Goal: Task Accomplishment & Management: Use online tool/utility

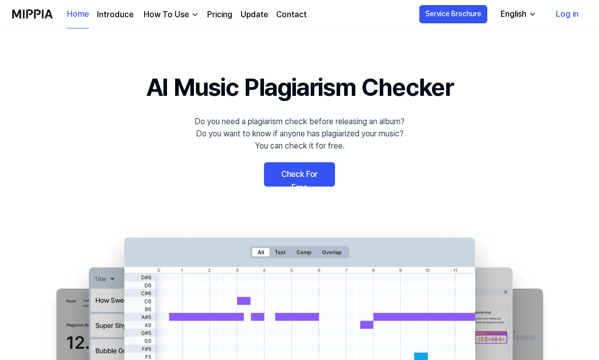
click at [286, 176] on link "Check For Free" at bounding box center [299, 174] width 71 height 24
click at [285, 178] on link "Check For Free" at bounding box center [299, 174] width 71 height 24
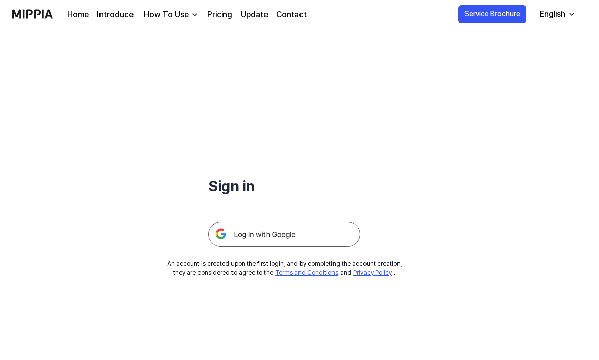
click at [233, 235] on img at bounding box center [284, 234] width 152 height 25
click at [225, 235] on img at bounding box center [284, 234] width 152 height 25
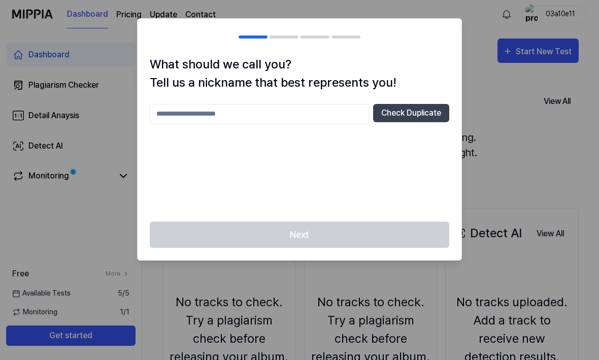
click at [342, 123] on input "text" at bounding box center [259, 114] width 219 height 20
type input "*******"
click at [436, 114] on button "Check Duplicate" at bounding box center [411, 113] width 76 height 18
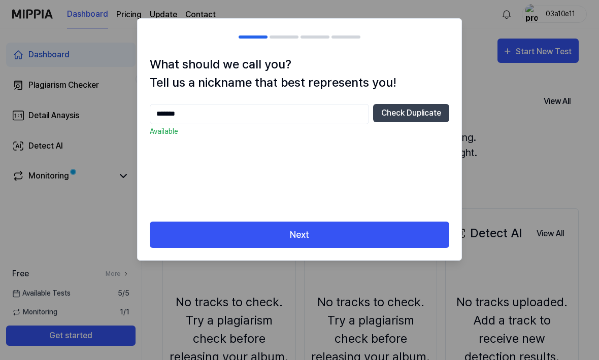
click at [411, 235] on button "Next" at bounding box center [299, 235] width 299 height 27
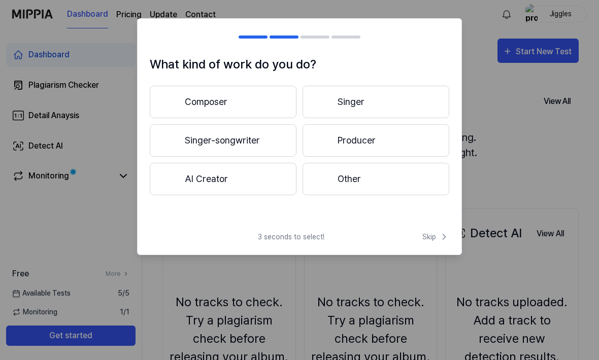
click at [438, 151] on button "Producer" at bounding box center [375, 140] width 147 height 32
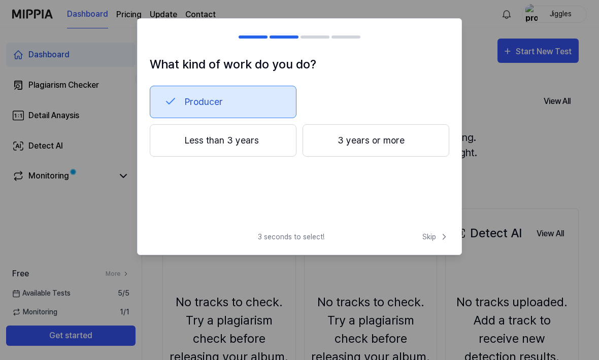
click at [429, 234] on span "Skip" at bounding box center [435, 237] width 27 height 11
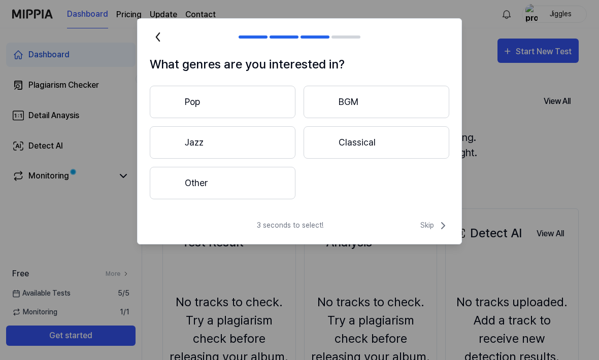
click at [256, 189] on button "Other" at bounding box center [223, 183] width 146 height 32
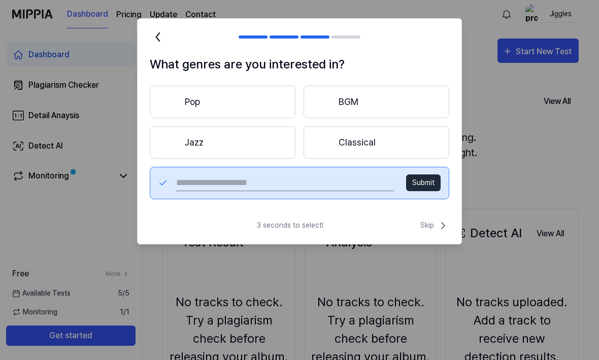
click at [335, 189] on input "text" at bounding box center [285, 183] width 218 height 16
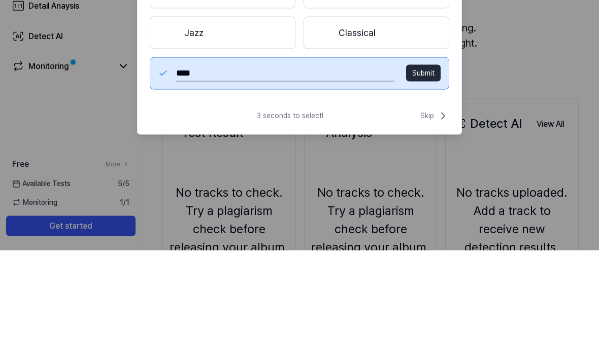
type input "*****"
click at [435, 174] on button "Submit" at bounding box center [423, 182] width 34 height 17
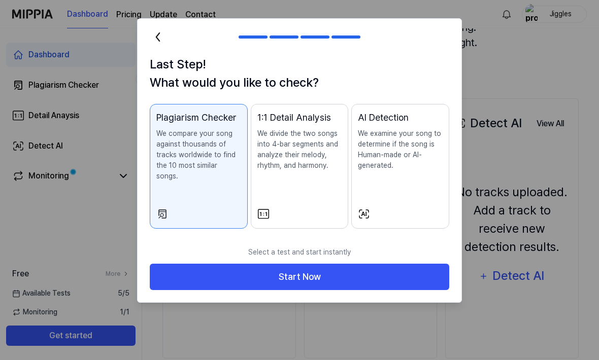
click at [432, 264] on button "Start Now" at bounding box center [299, 277] width 299 height 27
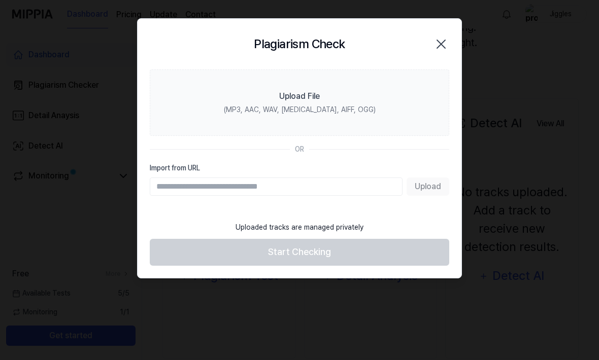
scroll to position [110, 0]
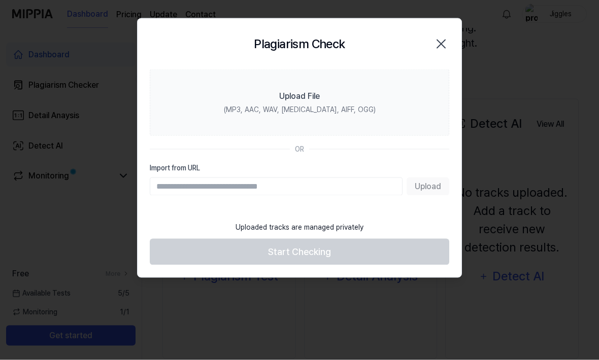
click at [378, 90] on label "Upload File (MP3, AAC, WAV, FLAC, AIFF, OGG)" at bounding box center [299, 102] width 299 height 66
click at [0, 0] on input "Upload File (MP3, AAC, WAV, FLAC, AIFF, OGG)" at bounding box center [0, 0] width 0 height 0
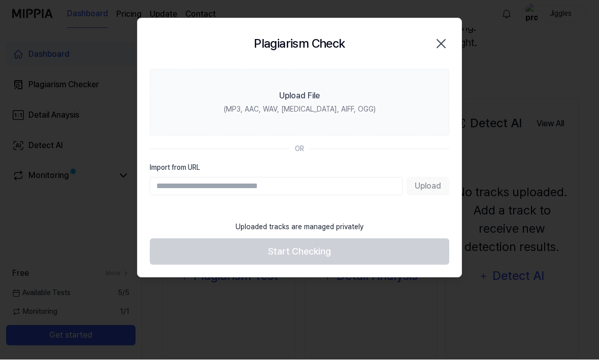
scroll to position [110, 0]
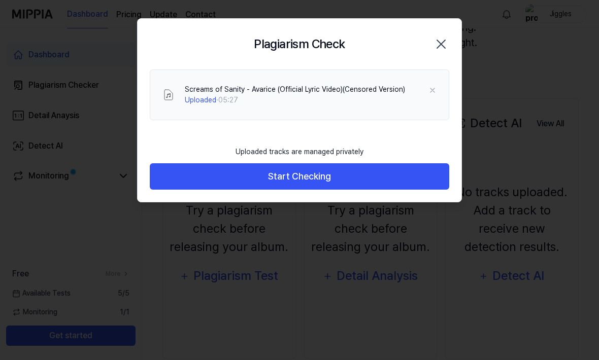
click at [171, 176] on button "Start Checking" at bounding box center [299, 176] width 299 height 27
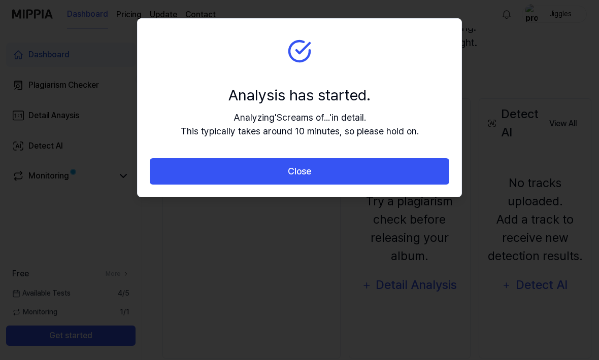
click at [161, 171] on button "Close" at bounding box center [299, 171] width 299 height 27
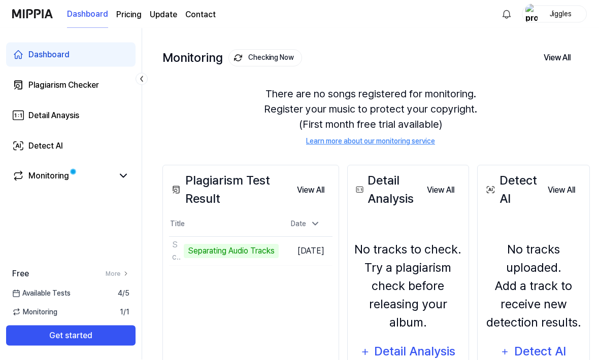
scroll to position [0, 0]
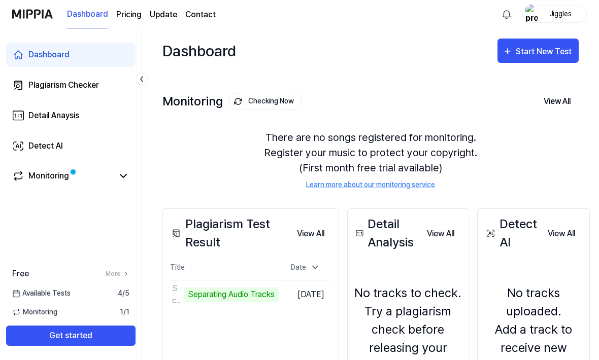
click at [563, 57] on div "Start New Test" at bounding box center [544, 51] width 58 height 13
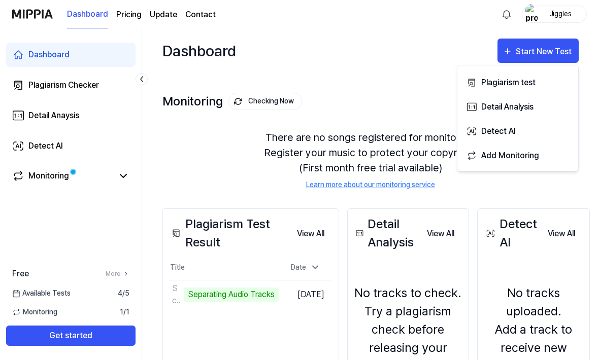
click at [529, 86] on div "Plagiarism test" at bounding box center [525, 82] width 88 height 13
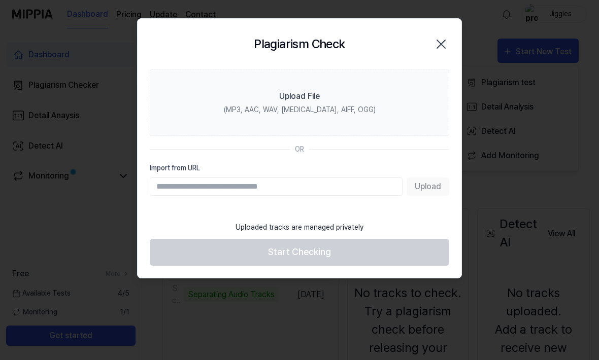
click at [415, 108] on label "Upload File (MP3, AAC, WAV, FLAC, AIFF, OGG)" at bounding box center [299, 102] width 299 height 66
click at [0, 0] on input "Upload File (MP3, AAC, WAV, FLAC, AIFF, OGG)" at bounding box center [0, 0] width 0 height 0
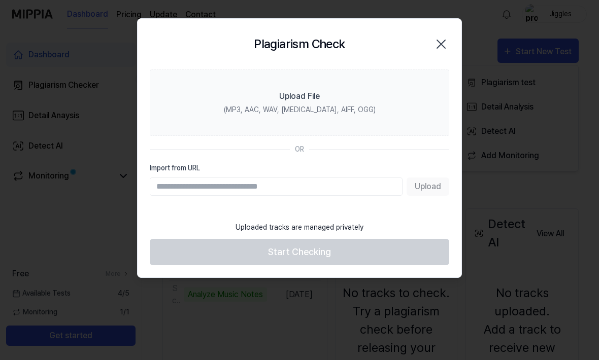
click at [150, 100] on label "Upload File (MP3, AAC, WAV, FLAC, AIFF, OGG)" at bounding box center [299, 102] width 299 height 66
click at [0, 0] on input "Upload File (MP3, AAC, WAV, FLAC, AIFF, OGG)" at bounding box center [0, 0] width 0 height 0
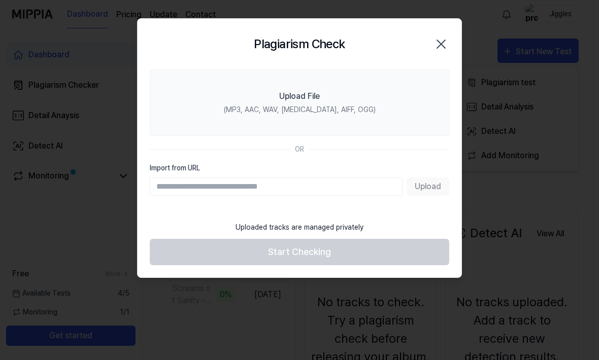
click at [418, 98] on label "Upload File (MP3, AAC, WAV, FLAC, AIFF, OGG)" at bounding box center [299, 102] width 299 height 66
click at [0, 0] on input "Upload File (MP3, AAC, WAV, FLAC, AIFF, OGG)" at bounding box center [0, 0] width 0 height 0
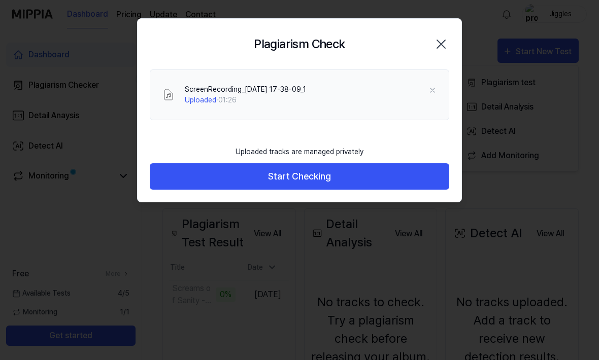
click at [186, 181] on button "Start Checking" at bounding box center [299, 176] width 299 height 27
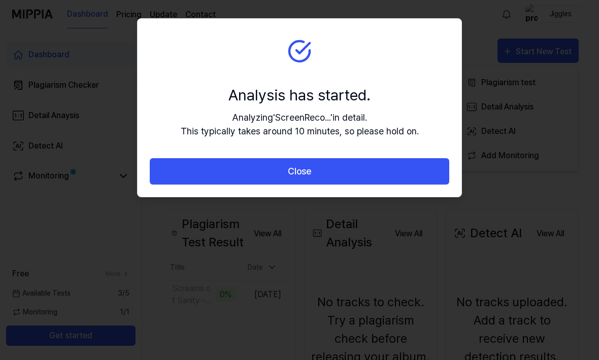
click at [186, 167] on button "Close" at bounding box center [299, 171] width 299 height 27
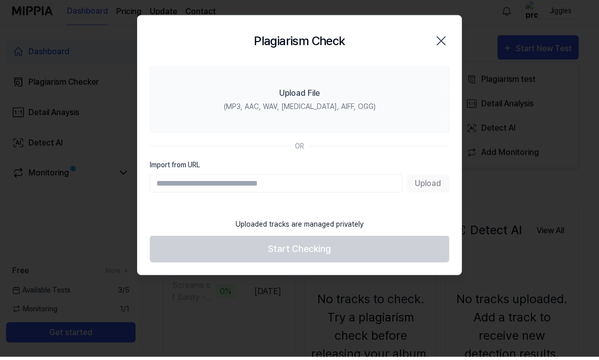
scroll to position [114, 0]
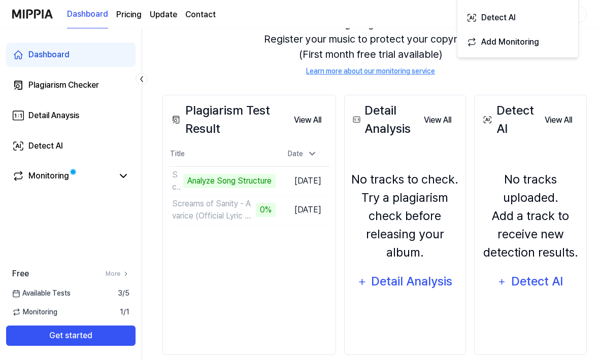
click at [242, 208] on td "Screams of Sanity - Avarice (Official Lyric Video)(Censored Version) 0% Go to R…" at bounding box center [222, 210] width 107 height 28
click at [245, 212] on td "Screams of Sanity - Avarice (Official Lyric Video)(Censored Version) 0% Go to R…" at bounding box center [222, 210] width 107 height 28
click at [58, 170] on div "Monitoring" at bounding box center [48, 176] width 41 height 12
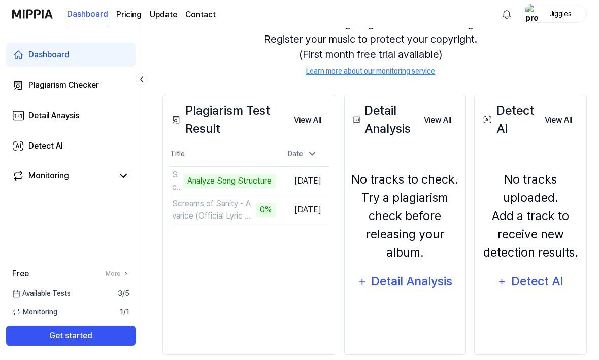
scroll to position [33, 0]
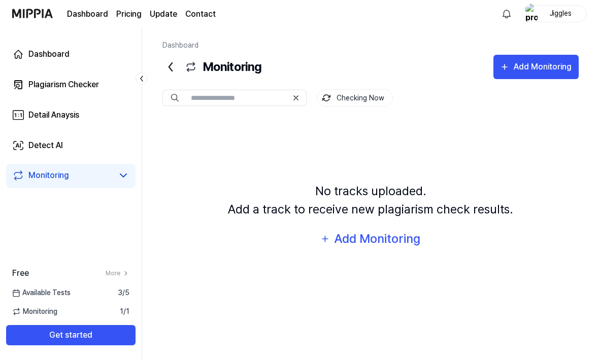
scroll to position [34, 0]
click at [91, 57] on link "Dashboard" at bounding box center [70, 55] width 129 height 24
click at [91, 86] on div "Plagiarism Checker" at bounding box center [63, 85] width 71 height 12
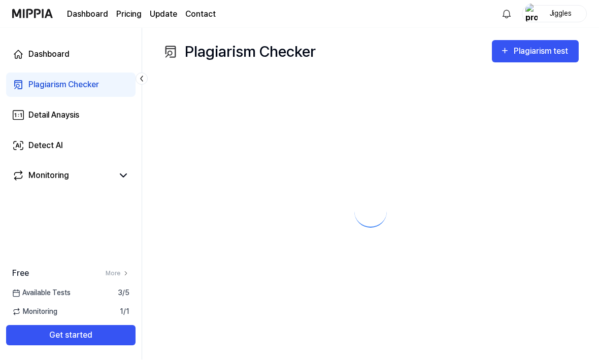
scroll to position [0, 0]
click at [73, 126] on link "Detail Anaysis" at bounding box center [70, 115] width 129 height 24
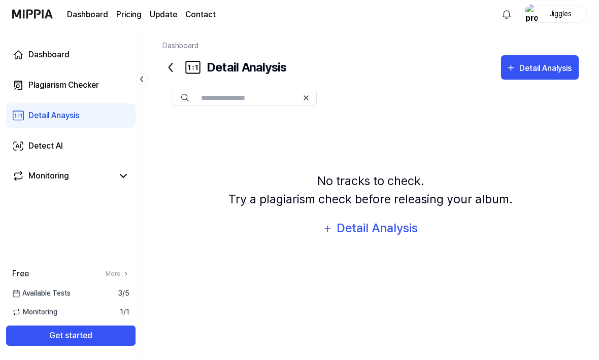
click at [78, 124] on link "Detail Anaysis" at bounding box center [70, 115] width 129 height 24
click at [78, 111] on div "Detail Anaysis" at bounding box center [53, 116] width 51 height 12
click at [45, 112] on div "Detail Anaysis" at bounding box center [53, 116] width 51 height 12
click at [56, 123] on link "Detail Anaysis" at bounding box center [70, 115] width 129 height 24
click at [57, 123] on link "Detail Anaysis" at bounding box center [70, 115] width 129 height 24
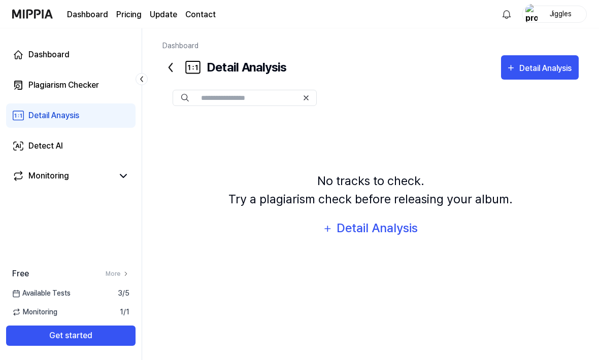
click at [27, 88] on link "Plagiarism Checker" at bounding box center [70, 85] width 129 height 24
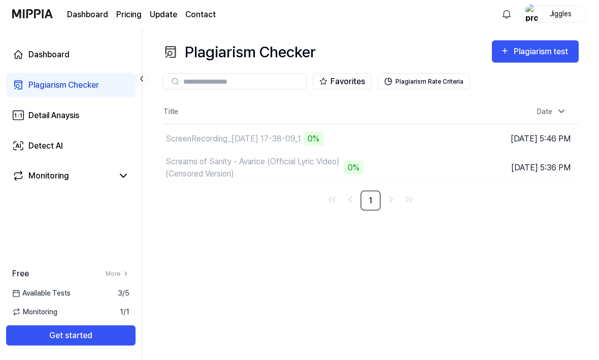
click at [61, 346] on button "Get started" at bounding box center [70, 336] width 129 height 20
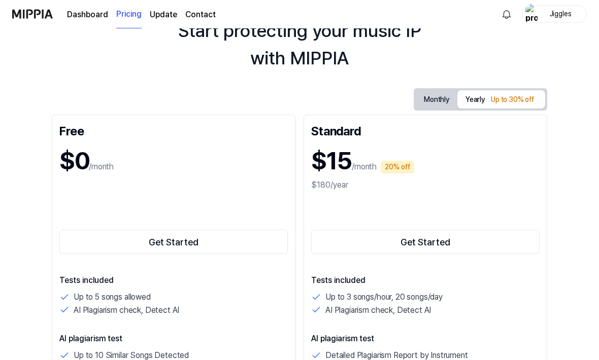
scroll to position [53, 0]
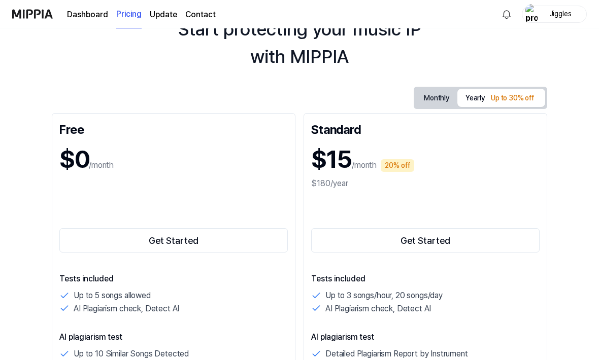
click at [115, 243] on button "Get Started" at bounding box center [173, 240] width 228 height 24
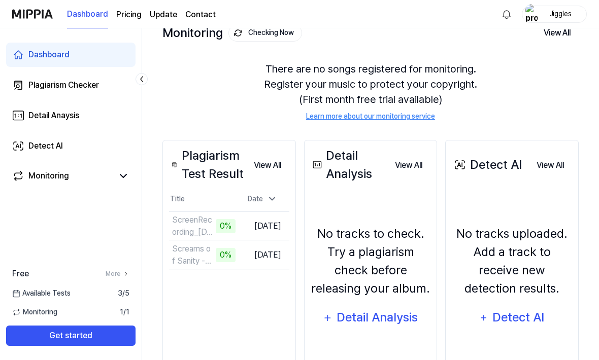
scroll to position [68, 0]
click at [107, 278] on link "More" at bounding box center [118, 273] width 24 height 9
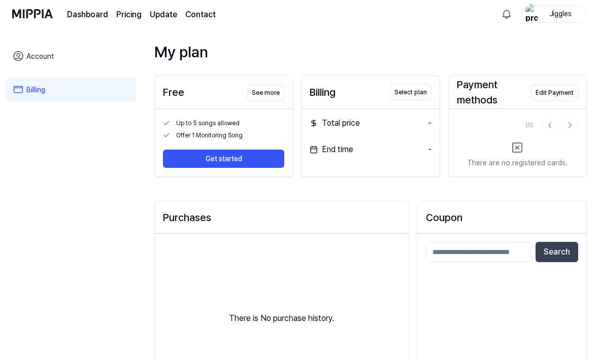
scroll to position [0, 0]
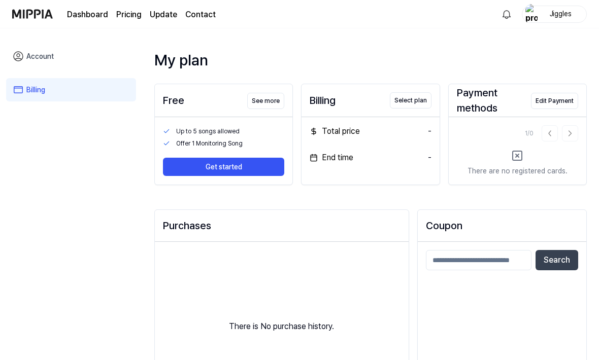
click at [213, 168] on button "Get started" at bounding box center [223, 167] width 121 height 18
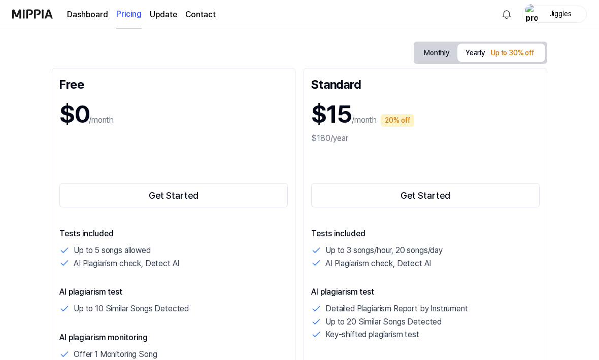
scroll to position [77, 0]
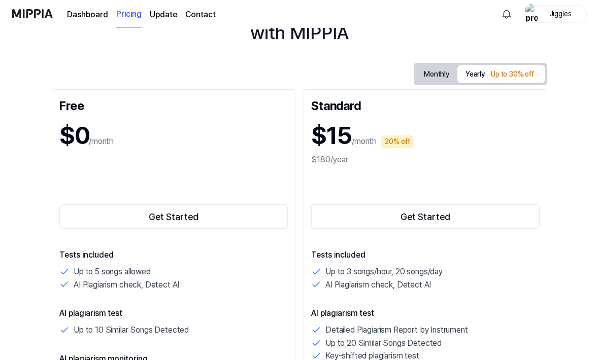
click at [119, 224] on button "Get Started" at bounding box center [173, 217] width 228 height 24
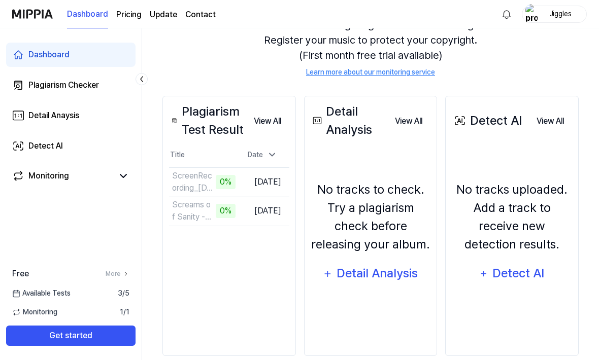
scroll to position [146, 0]
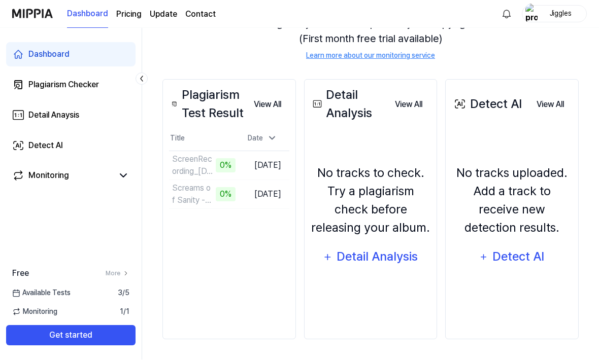
click at [120, 299] on span "3 / 5" at bounding box center [124, 293] width 12 height 11
click at [118, 299] on span "3 / 5" at bounding box center [124, 293] width 12 height 11
click at [205, 152] on td "ScreenRecording_[DATE] 17-38-09_1 0% Go to Results" at bounding box center [202, 166] width 66 height 28
click at [216, 181] on td "Screams of Sanity - Avarice (Official Lyric Video)(Censored Version) 0% Go to R…" at bounding box center [202, 195] width 66 height 28
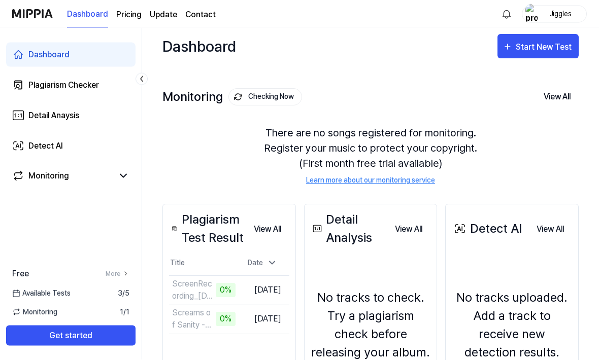
scroll to position [0, 0]
